Goal: Task Accomplishment & Management: Manage account settings

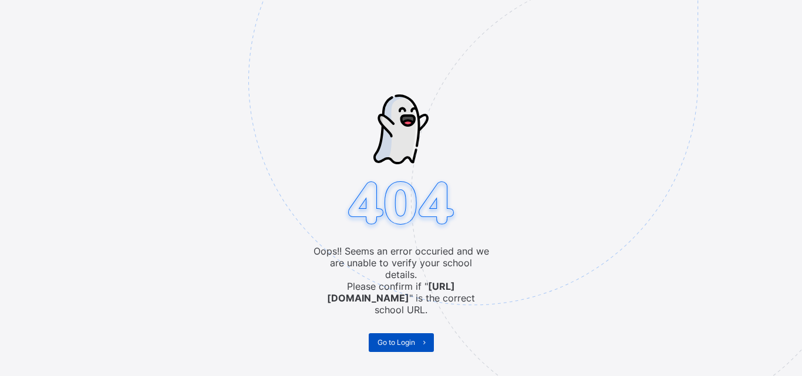
click at [415, 333] on span at bounding box center [424, 342] width 19 height 19
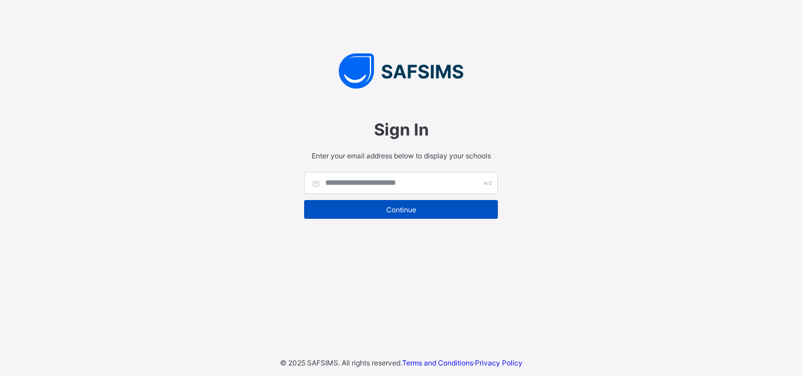
click at [388, 208] on span "Continue" at bounding box center [401, 209] width 176 height 9
click at [380, 211] on span "Continue" at bounding box center [401, 209] width 176 height 9
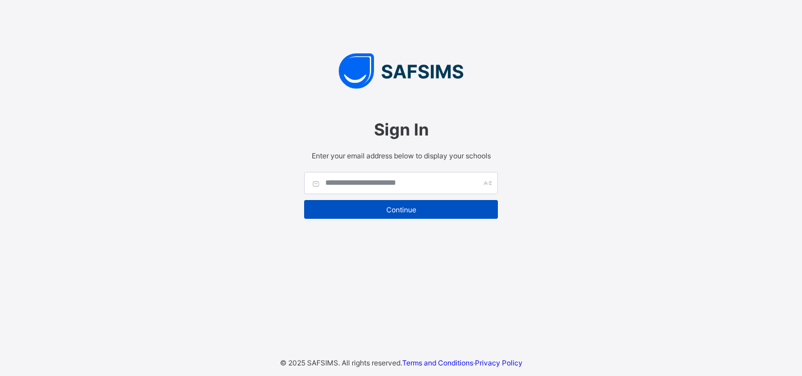
click at [380, 211] on span "Continue" at bounding box center [401, 209] width 176 height 9
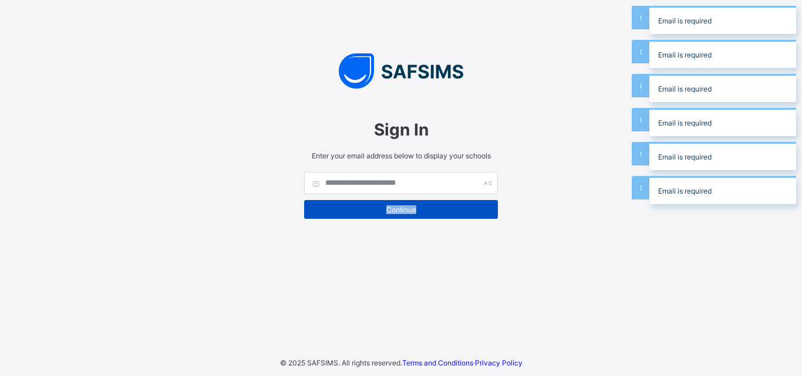
click at [380, 211] on span "Continue" at bounding box center [401, 209] width 176 height 9
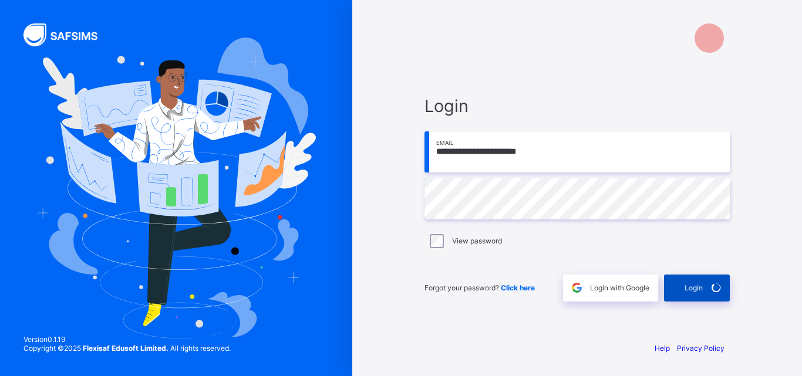
click at [701, 282] on div "Login" at bounding box center [697, 288] width 66 height 27
type input "**********"
click at [696, 296] on div "Login" at bounding box center [697, 288] width 66 height 27
type input "**********"
click at [689, 293] on div "Login" at bounding box center [697, 288] width 66 height 27
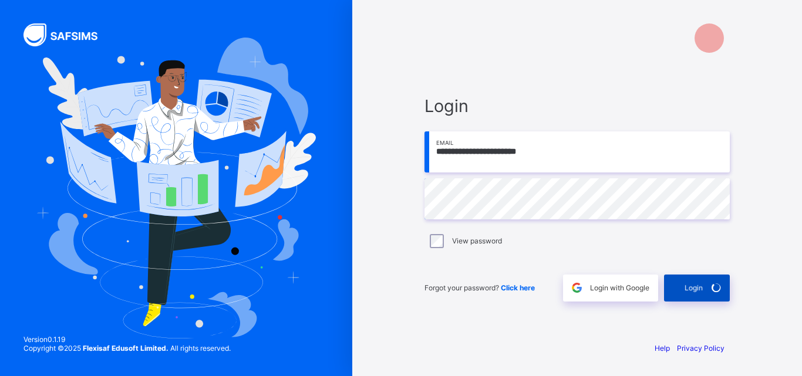
click at [689, 293] on div "Login" at bounding box center [697, 288] width 66 height 27
click at [711, 285] on icon at bounding box center [716, 287] width 12 height 11
